Goal: Complete application form

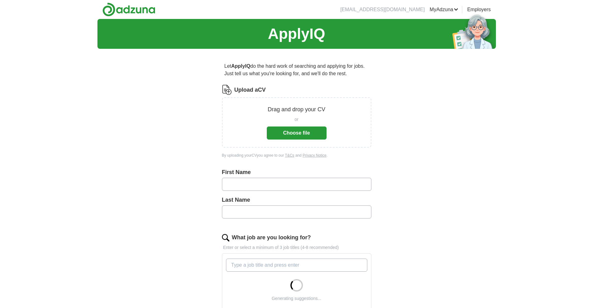
click at [313, 134] on button "Choose file" at bounding box center [297, 133] width 60 height 13
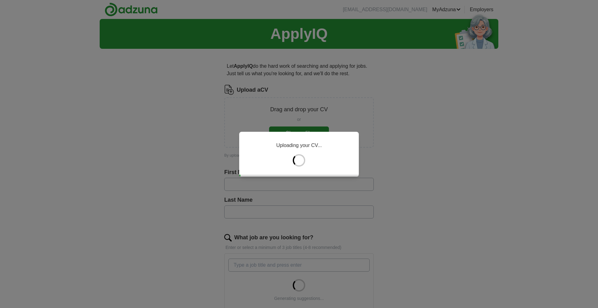
type input "****"
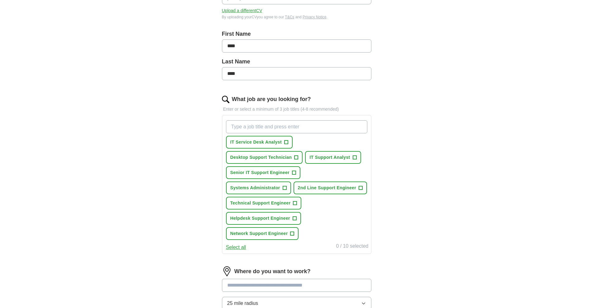
scroll to position [156, 0]
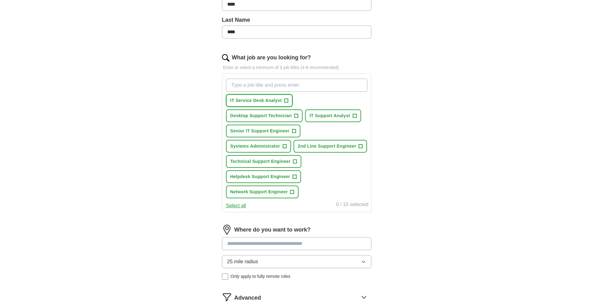
click at [286, 101] on span "+" at bounding box center [287, 100] width 4 height 5
click at [286, 115] on span "Desktop Support Technician" at bounding box center [261, 116] width 62 height 7
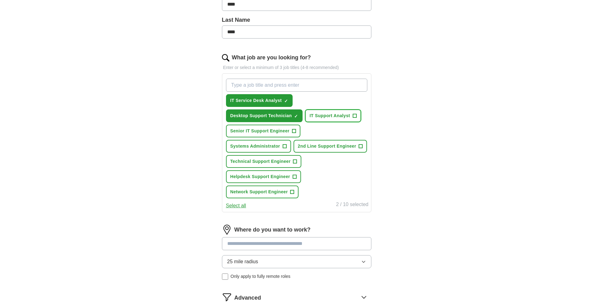
click at [320, 113] on span "IT Support Analyst" at bounding box center [329, 116] width 40 height 7
click at [312, 148] on span "2nd Line Support Engineer" at bounding box center [327, 146] width 59 height 7
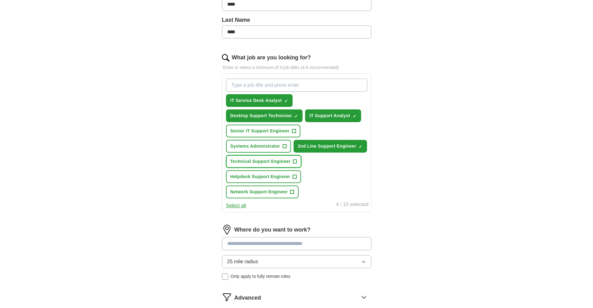
click at [280, 164] on span "Technical Support Engineer" at bounding box center [260, 161] width 60 height 7
click at [271, 176] on span "Helpdesk Support Engineer" at bounding box center [260, 177] width 60 height 7
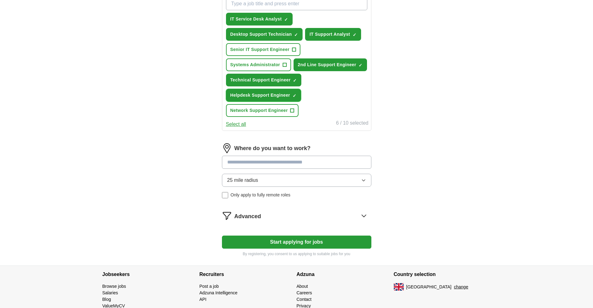
scroll to position [249, 0]
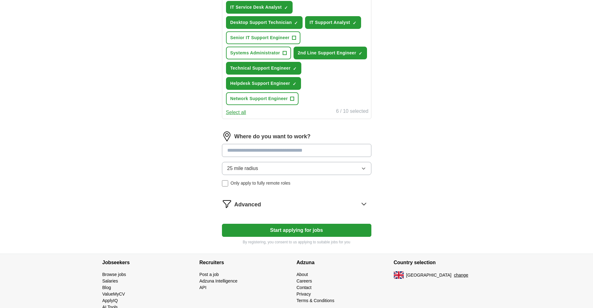
click at [248, 150] on input at bounding box center [296, 150] width 149 height 13
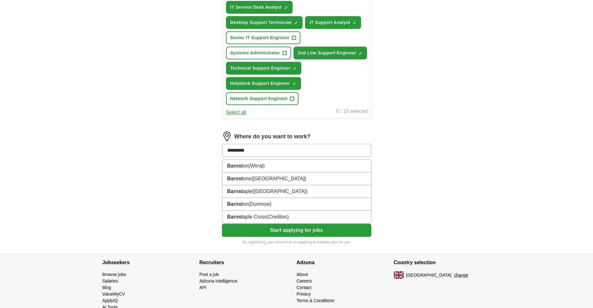
type input "**********"
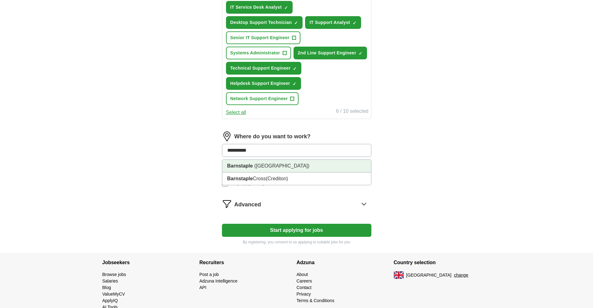
click at [253, 167] on li "Barnstaple ([GEOGRAPHIC_DATA])" at bounding box center [296, 166] width 149 height 13
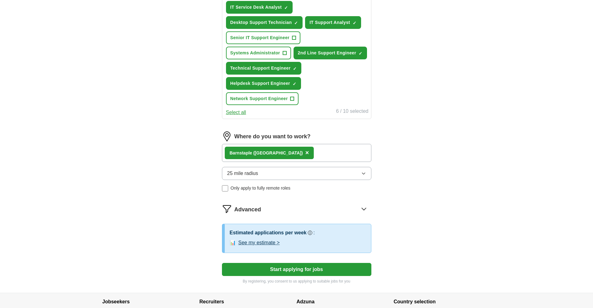
click at [252, 173] on span "25 mile radius" at bounding box center [242, 173] width 31 height 7
click at [307, 152] on div "Barnstaple ([GEOGRAPHIC_DATA]) ×" at bounding box center [296, 153] width 149 height 18
click at [306, 153] on div "Barnstaple ([GEOGRAPHIC_DATA]) ×" at bounding box center [296, 153] width 149 height 18
click at [300, 157] on div "Barnstaple ([GEOGRAPHIC_DATA]) ×" at bounding box center [296, 153] width 149 height 18
click at [305, 153] on span "×" at bounding box center [307, 152] width 4 height 7
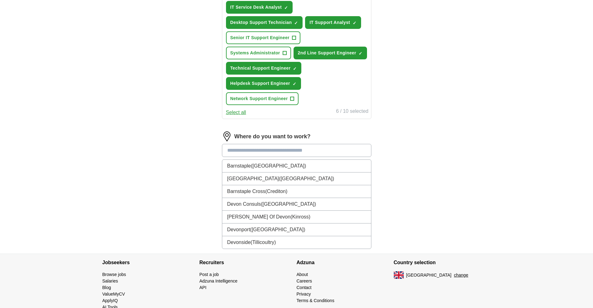
click at [261, 152] on input at bounding box center [296, 150] width 149 height 13
click at [258, 175] on li "[GEOGRAPHIC_DATA] ([GEOGRAPHIC_DATA])" at bounding box center [296, 179] width 149 height 13
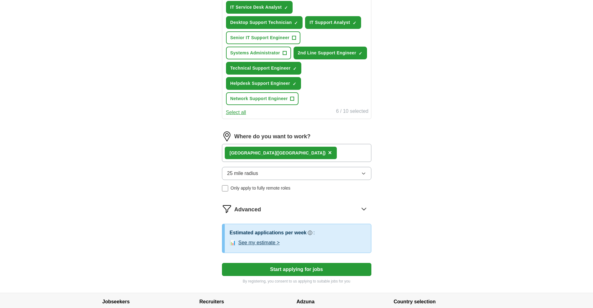
click at [363, 210] on icon at bounding box center [364, 209] width 10 height 10
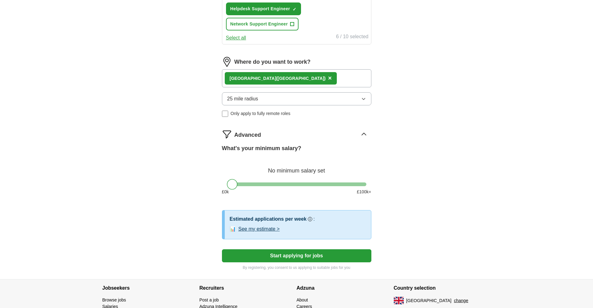
scroll to position [364, 0]
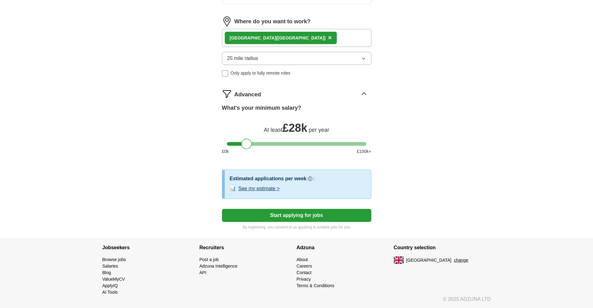
drag, startPoint x: 233, startPoint y: 145, endPoint x: 247, endPoint y: 145, distance: 14.0
click at [247, 145] on div at bounding box center [246, 144] width 11 height 11
click at [266, 190] on button "See my estimate >" at bounding box center [258, 188] width 41 height 7
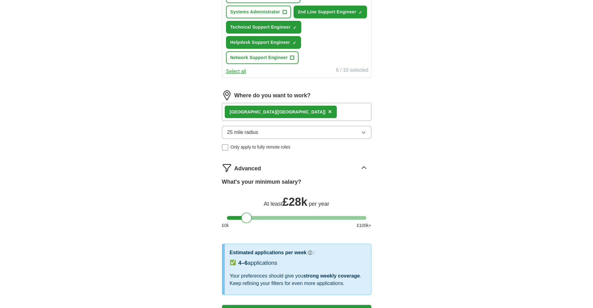
scroll to position [271, 0]
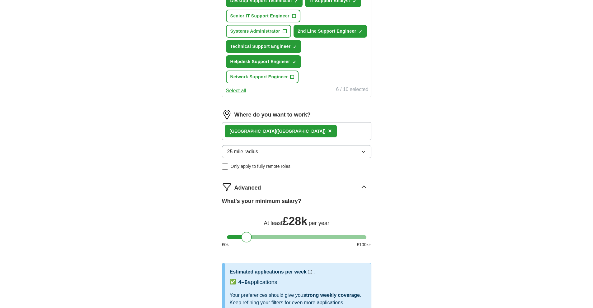
click at [259, 158] on button "25 mile radius" at bounding box center [296, 151] width 149 height 13
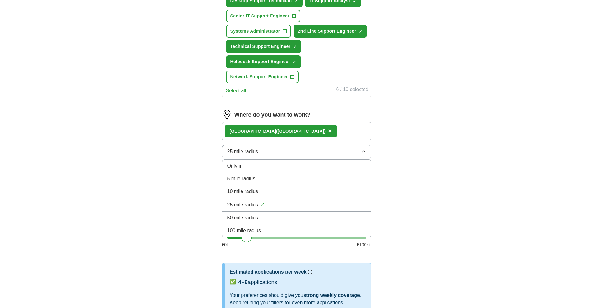
click at [247, 230] on span "100 mile radius" at bounding box center [244, 230] width 34 height 7
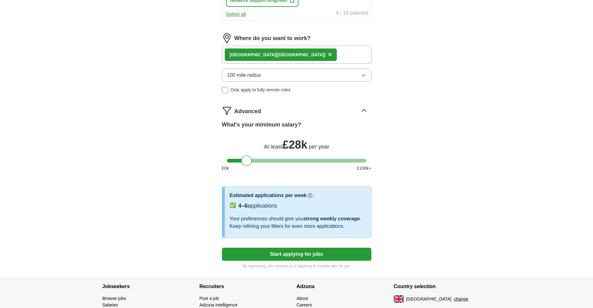
scroll to position [364, 0]
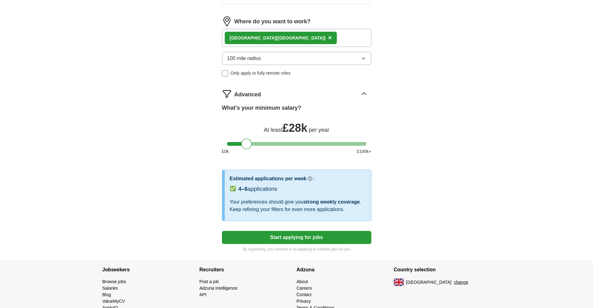
click at [275, 240] on button "Start applying for jobs" at bounding box center [296, 237] width 149 height 13
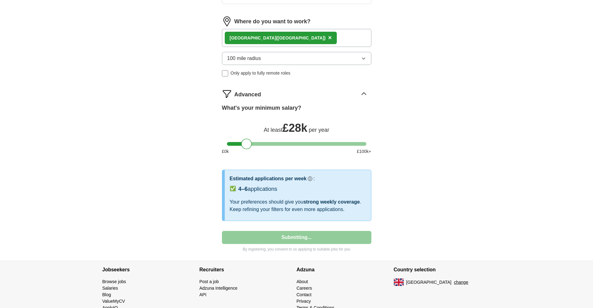
select select "**"
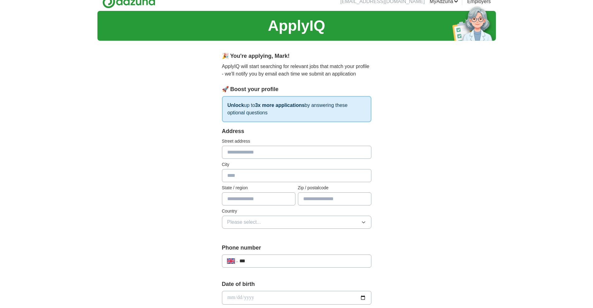
scroll to position [0, 0]
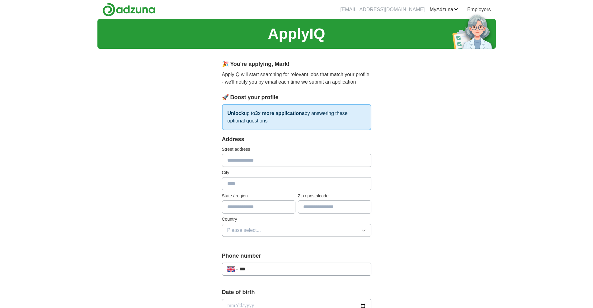
click at [241, 160] on input "text" at bounding box center [296, 160] width 149 height 13
type input "**********"
type input "********"
type input "**********"
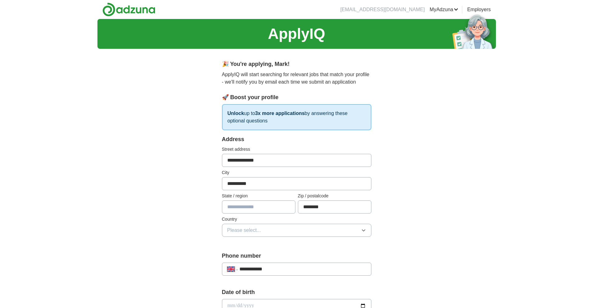
select select "**"
click at [269, 201] on input "text" at bounding box center [258, 207] width 73 height 13
type input "*****"
click at [255, 230] on span "Please select..." at bounding box center [244, 230] width 34 height 7
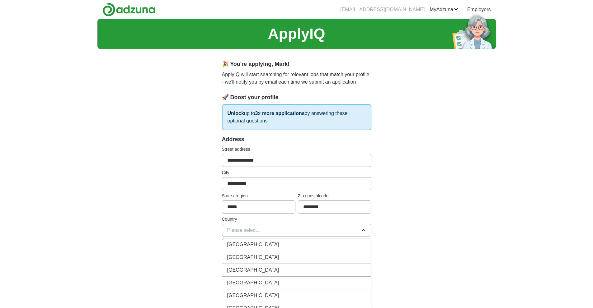
click at [257, 242] on span "[GEOGRAPHIC_DATA]" at bounding box center [253, 244] width 52 height 7
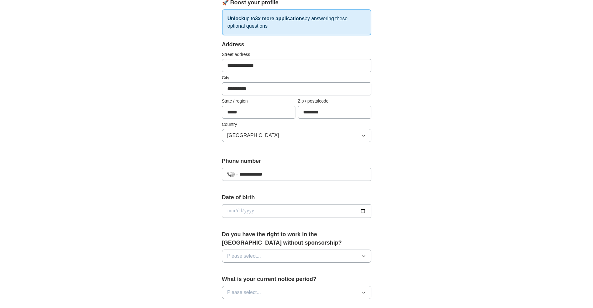
scroll to position [125, 0]
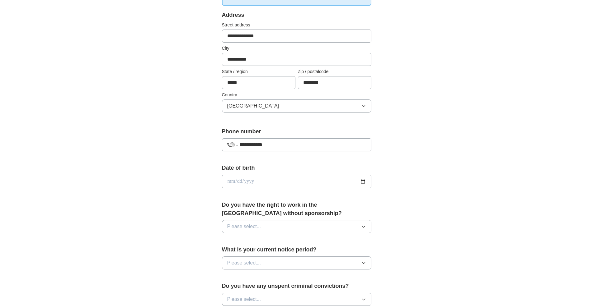
click at [237, 183] on input "date" at bounding box center [296, 182] width 149 height 14
click at [230, 181] on input "date" at bounding box center [296, 182] width 149 height 14
type input "**********"
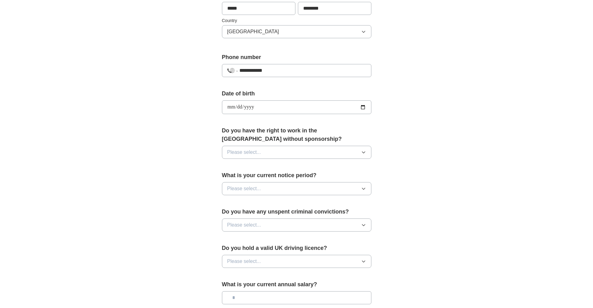
scroll to position [218, 0]
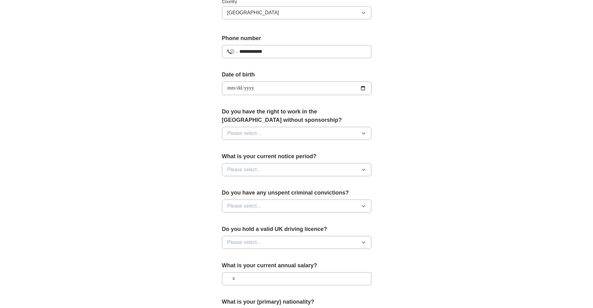
click at [264, 131] on button "Please select..." at bounding box center [296, 133] width 149 height 13
click at [251, 142] on li "Yes" at bounding box center [296, 148] width 149 height 13
click at [248, 167] on span "Please select..." at bounding box center [244, 169] width 34 height 7
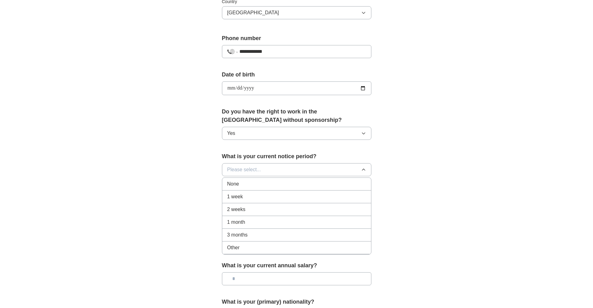
click at [244, 182] on div "None" at bounding box center [296, 184] width 139 height 7
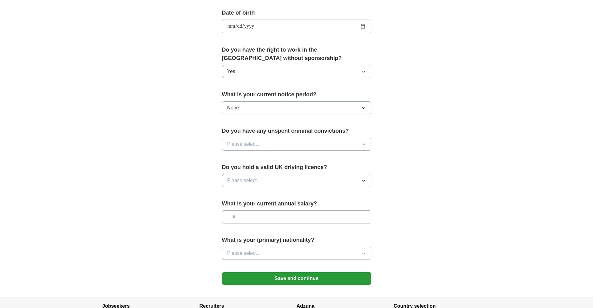
scroll to position [280, 0]
click at [243, 144] on span "Please select..." at bounding box center [244, 143] width 34 height 7
click at [242, 168] on div "No" at bounding box center [296, 170] width 139 height 7
click at [241, 180] on span "Please select..." at bounding box center [244, 180] width 34 height 7
click at [239, 194] on div "Yes" at bounding box center [296, 194] width 139 height 7
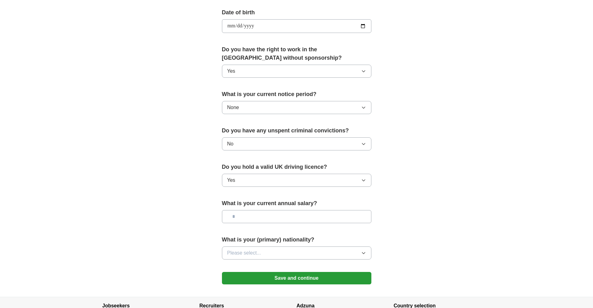
click at [237, 217] on input "text" at bounding box center [296, 216] width 149 height 13
type input "*******"
click at [239, 251] on span "Please select..." at bounding box center [244, 253] width 34 height 7
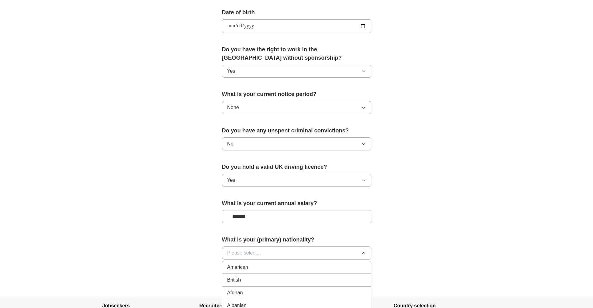
click at [243, 280] on div "British" at bounding box center [296, 280] width 139 height 7
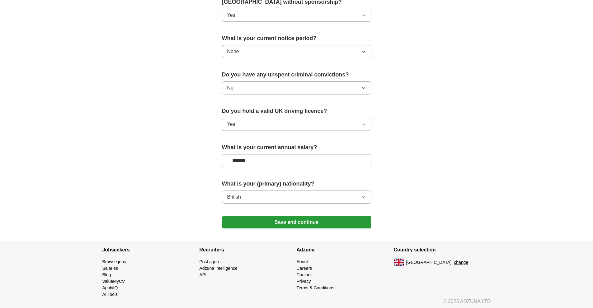
scroll to position [338, 0]
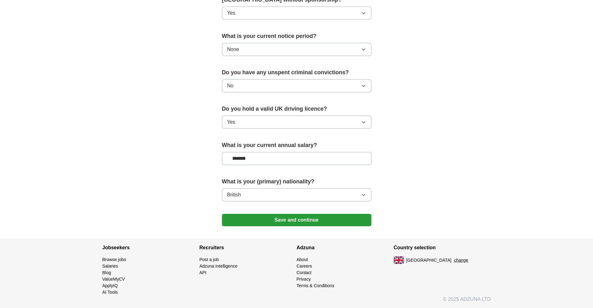
click at [275, 219] on button "Save and continue" at bounding box center [296, 220] width 149 height 12
